Goal: Task Accomplishment & Management: Manage account settings

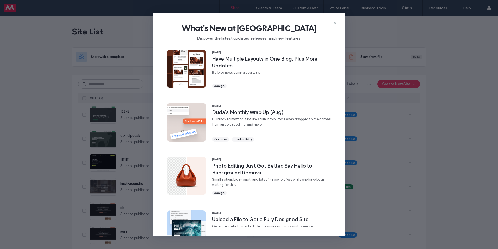
click at [336, 21] on icon at bounding box center [335, 23] width 4 height 4
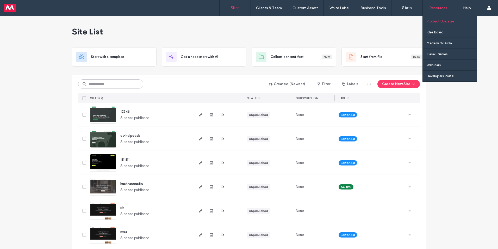
click at [437, 21] on label "Product Updates" at bounding box center [441, 21] width 28 height 4
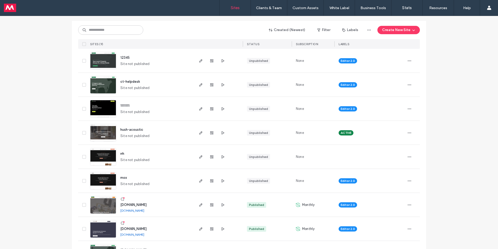
scroll to position [24, 0]
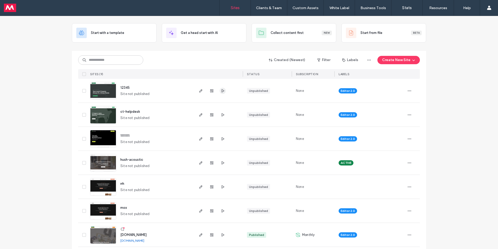
click at [221, 90] on icon "button" at bounding box center [223, 91] width 4 height 4
click at [221, 115] on icon "button" at bounding box center [223, 115] width 4 height 4
click at [408, 115] on icon "button" at bounding box center [410, 115] width 4 height 4
click at [383, 180] on span "Delete Site" at bounding box center [383, 180] width 17 height 5
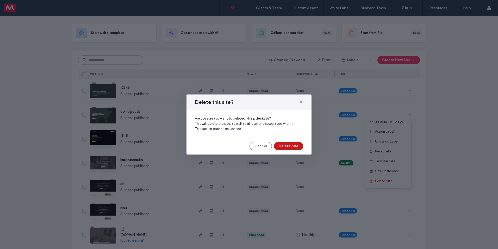
click at [290, 146] on button "Delete Site" at bounding box center [288, 146] width 29 height 8
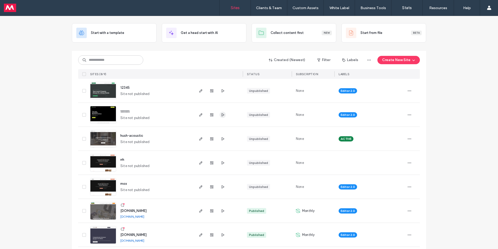
click at [222, 117] on span "button" at bounding box center [223, 115] width 6 height 6
click at [408, 115] on icon "button" at bounding box center [410, 115] width 4 height 4
click at [391, 180] on span "Delete Site" at bounding box center [383, 180] width 17 height 5
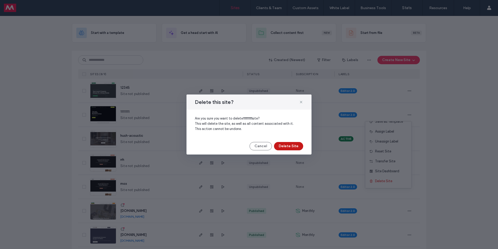
click at [291, 144] on button "Delete Site" at bounding box center [288, 146] width 29 height 8
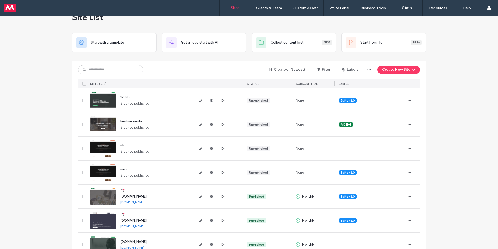
scroll to position [28, 0]
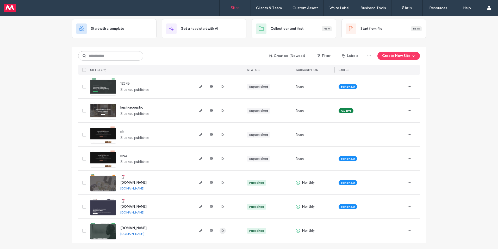
click at [221, 230] on icon "button" at bounding box center [223, 230] width 4 height 4
